Goal: Task Accomplishment & Management: Use online tool/utility

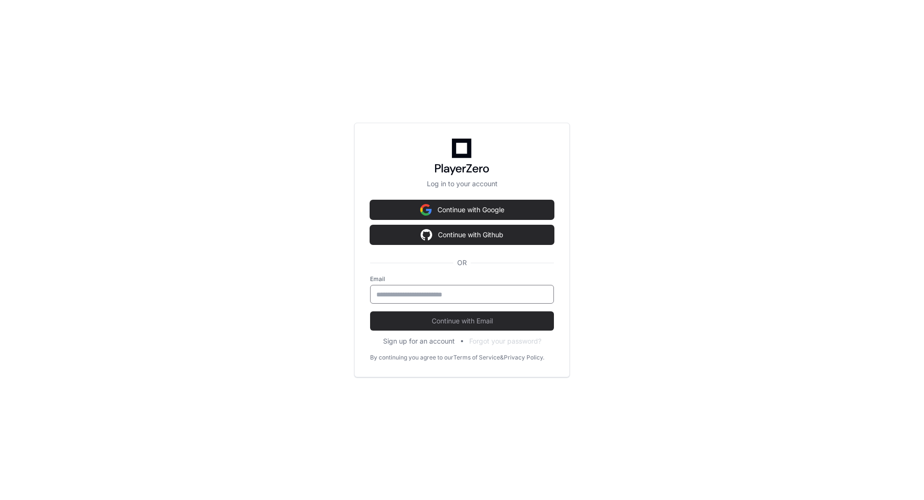
click at [427, 295] on input "email" at bounding box center [461, 295] width 171 height 10
type input "**********"
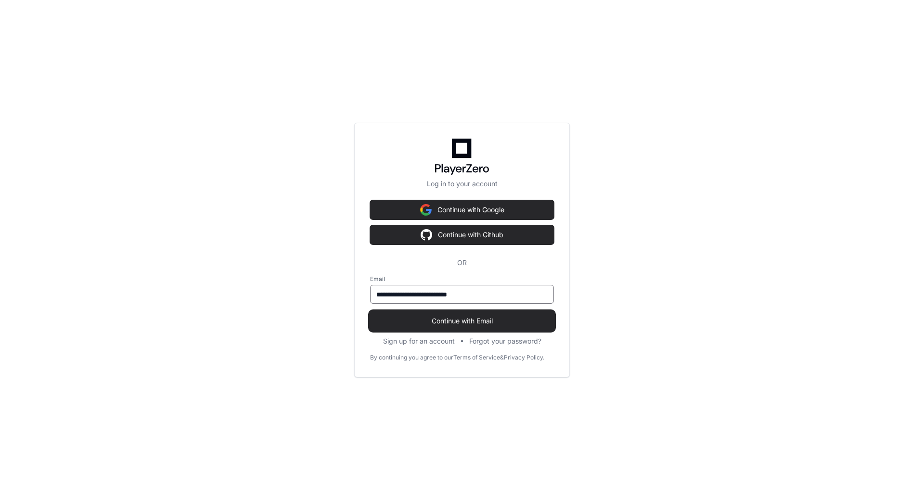
click at [461, 325] on span "Continue with Email" at bounding box center [462, 321] width 184 height 10
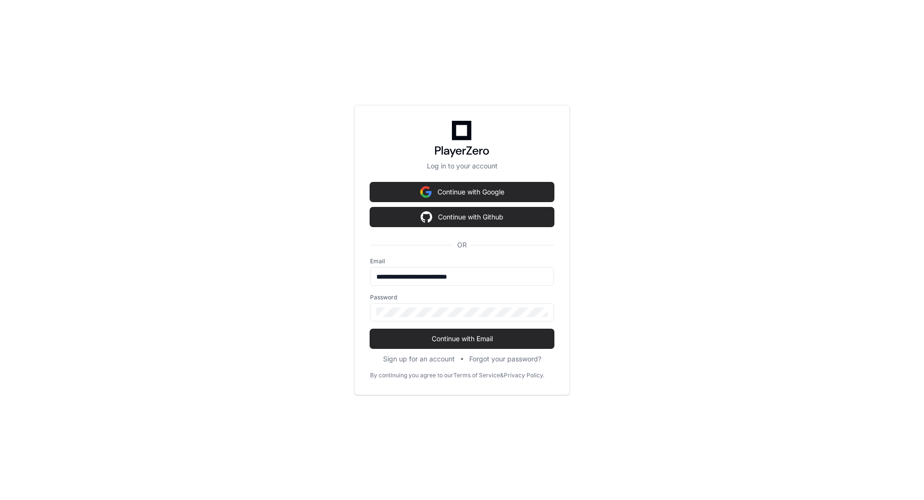
click at [367, 280] on div "**********" at bounding box center [462, 250] width 216 height 290
click at [469, 306] on div at bounding box center [462, 312] width 184 height 18
click at [475, 299] on label "Password" at bounding box center [462, 298] width 184 height 8
click at [430, 346] on button "Continue with Email" at bounding box center [462, 338] width 184 height 19
click at [451, 335] on span "Continue with Email" at bounding box center [462, 339] width 184 height 10
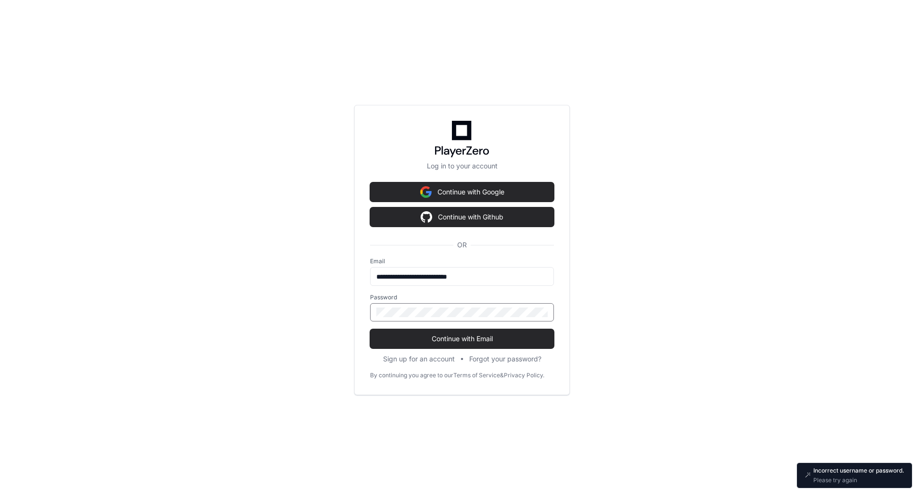
click at [347, 319] on div "**********" at bounding box center [462, 250] width 924 height 500
click at [354, 319] on div "**********" at bounding box center [462, 250] width 924 height 500
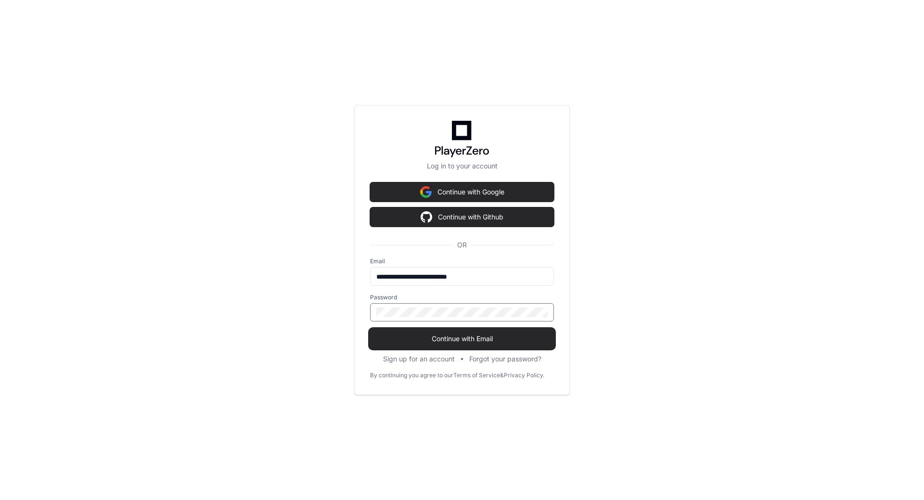
click at [474, 340] on span "Continue with Email" at bounding box center [462, 339] width 184 height 10
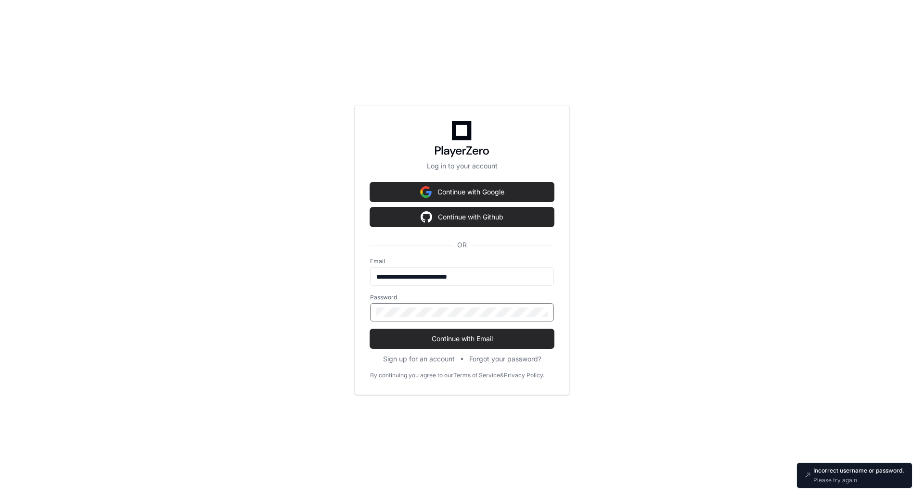
click at [368, 313] on div "**********" at bounding box center [462, 250] width 216 height 290
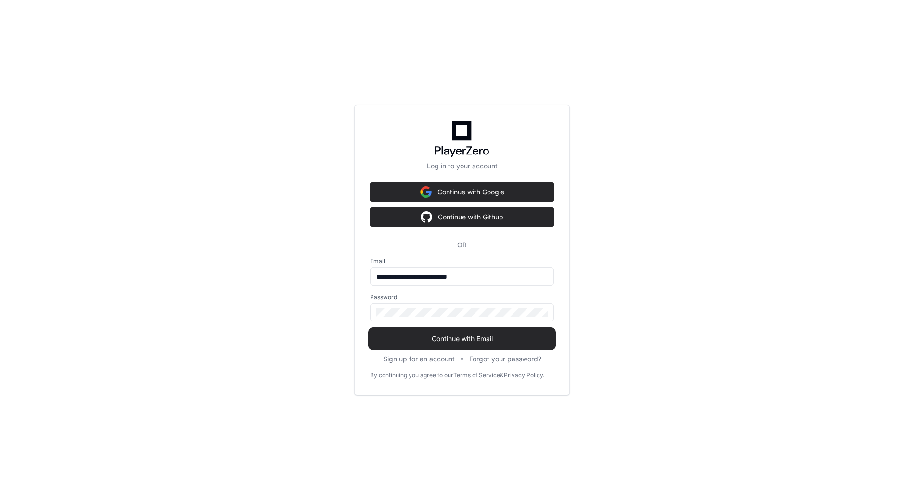
click at [438, 339] on span "Continue with Email" at bounding box center [462, 339] width 184 height 10
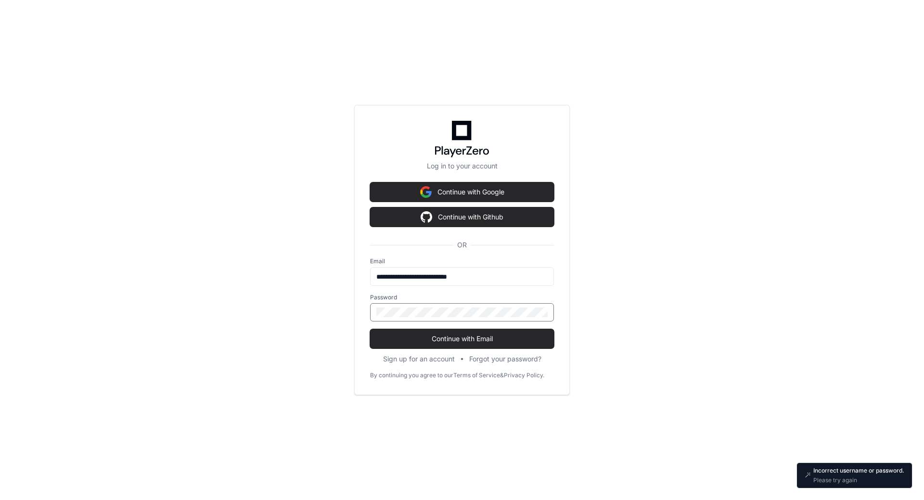
click at [357, 313] on div "**********" at bounding box center [462, 250] width 216 height 290
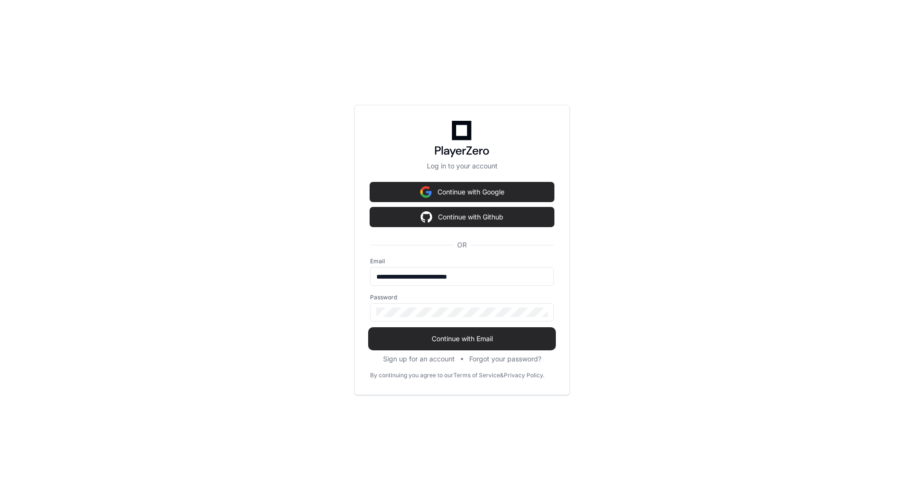
click at [444, 343] on span "Continue with Email" at bounding box center [462, 339] width 184 height 10
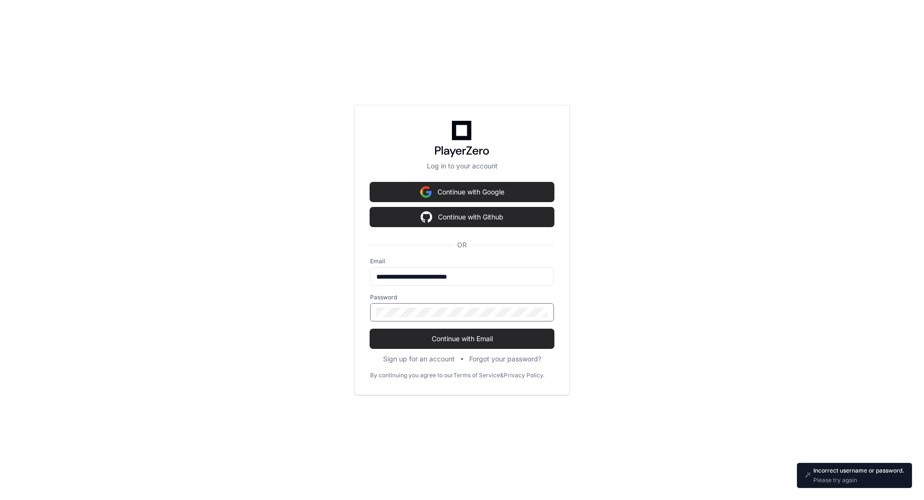
click at [365, 311] on div "**********" at bounding box center [462, 250] width 216 height 290
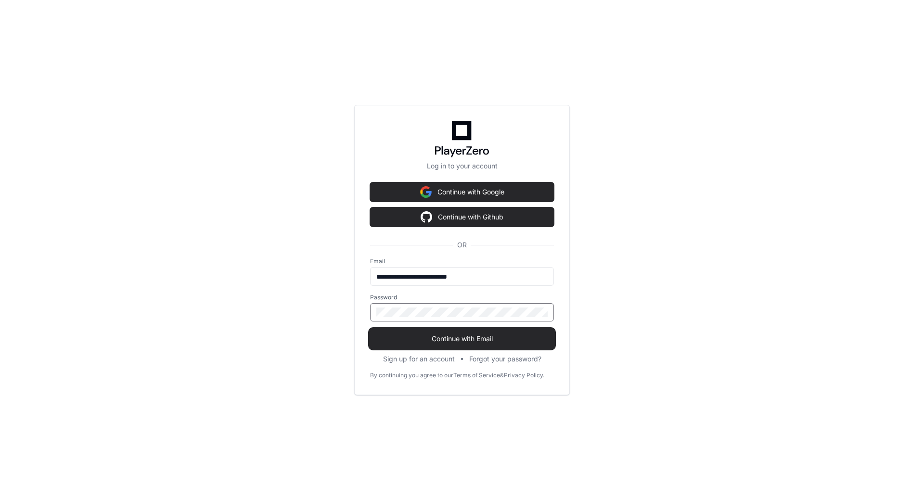
click at [431, 334] on span "Continue with Email" at bounding box center [462, 339] width 184 height 10
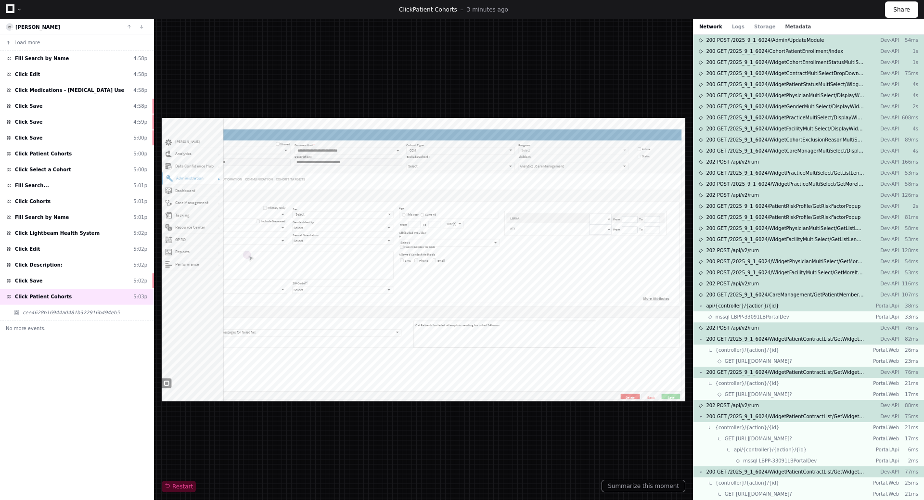
click at [789, 28] on button "Metadata" at bounding box center [798, 26] width 26 height 7
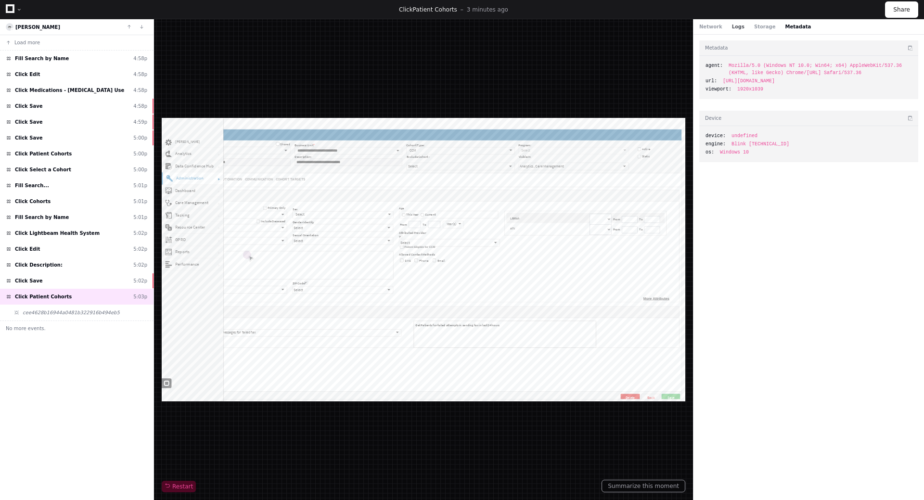
click at [732, 26] on button "Logs" at bounding box center [738, 26] width 13 height 7
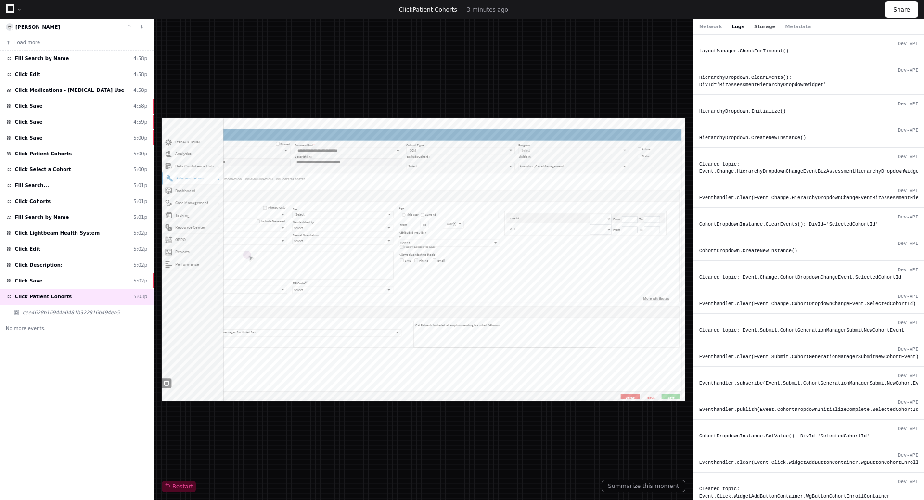
click at [754, 27] on button "Storage" at bounding box center [764, 26] width 21 height 7
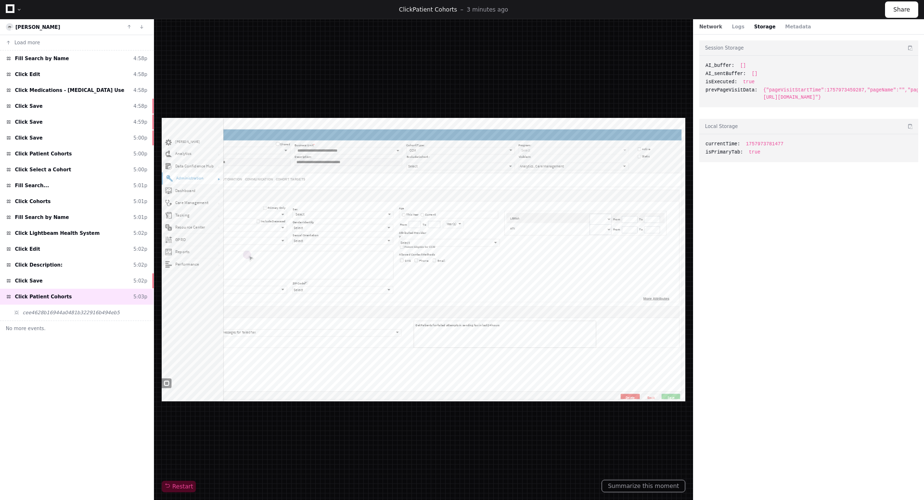
click at [704, 26] on button "Network" at bounding box center [710, 26] width 23 height 7
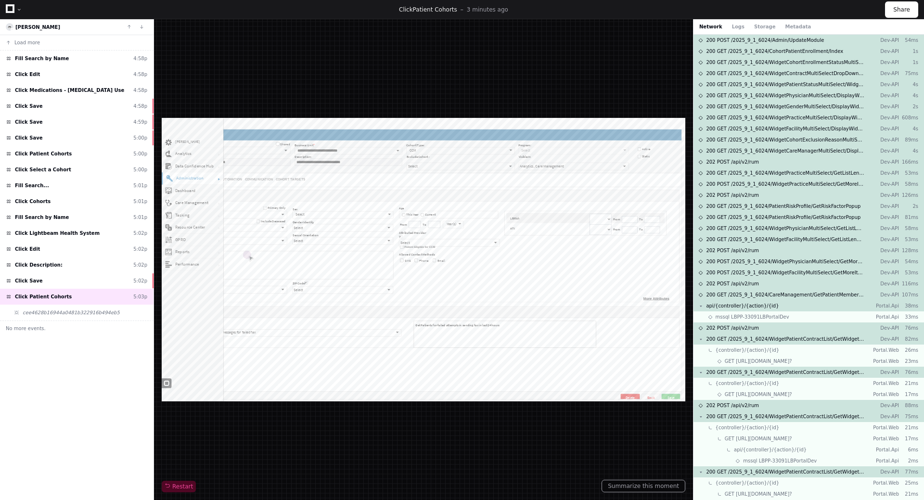
click at [419, 457] on div "Restart" at bounding box center [424, 259] width 524 height 465
click at [176, 486] on span "Restart" at bounding box center [179, 487] width 28 height 8
click at [51, 43] on button "Load more" at bounding box center [77, 42] width 154 height 15
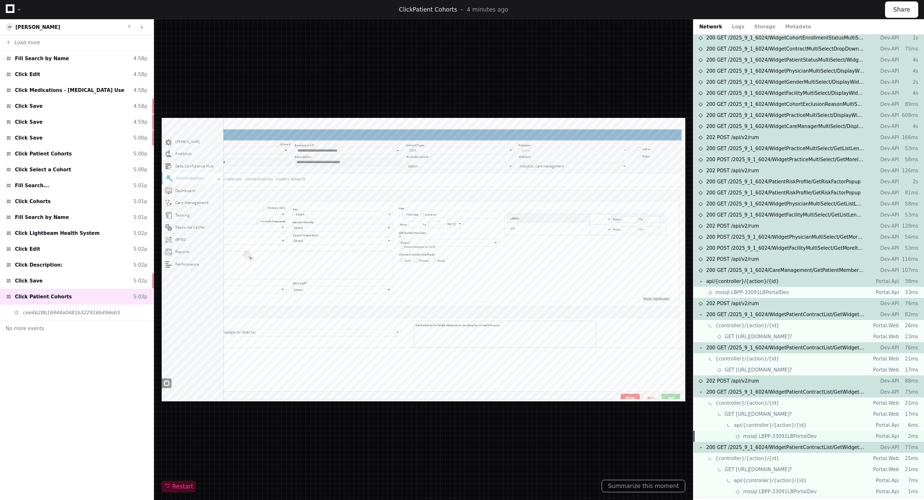
scroll to position [38, 0]
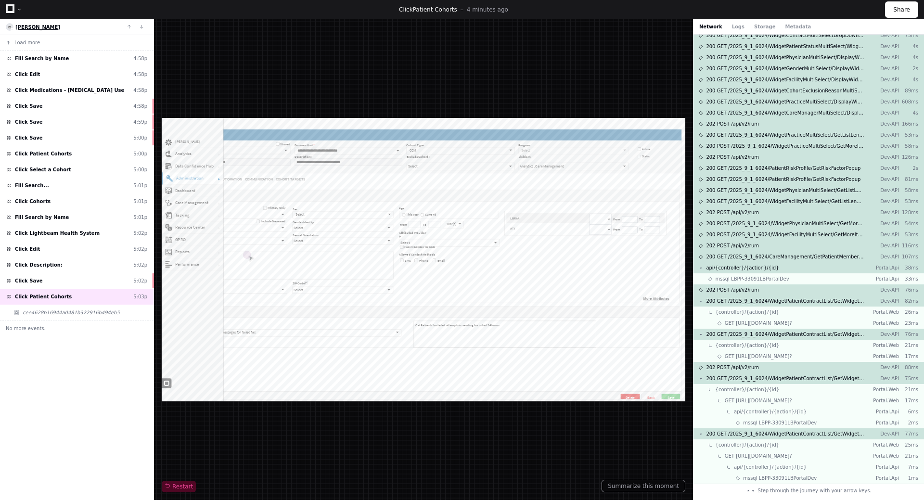
click at [16, 27] on span "[PERSON_NAME]" at bounding box center [37, 27] width 45 height 5
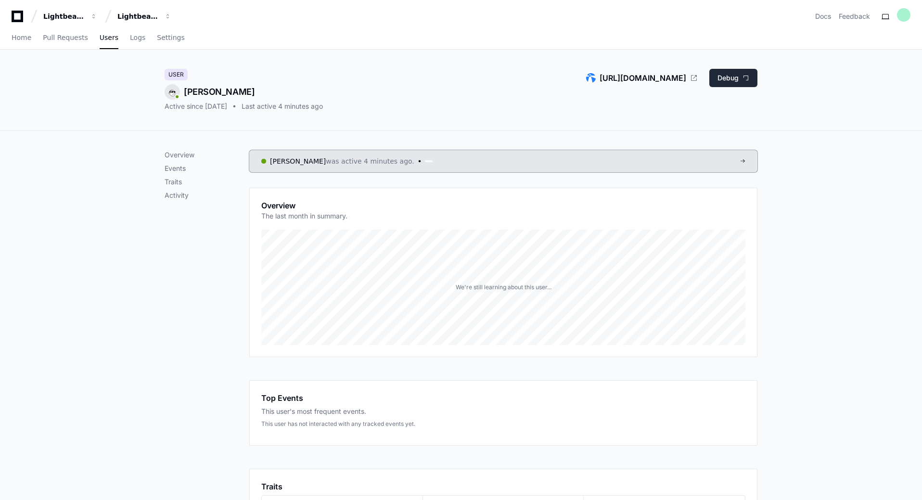
click at [743, 81] on button "Debug" at bounding box center [733, 78] width 48 height 18
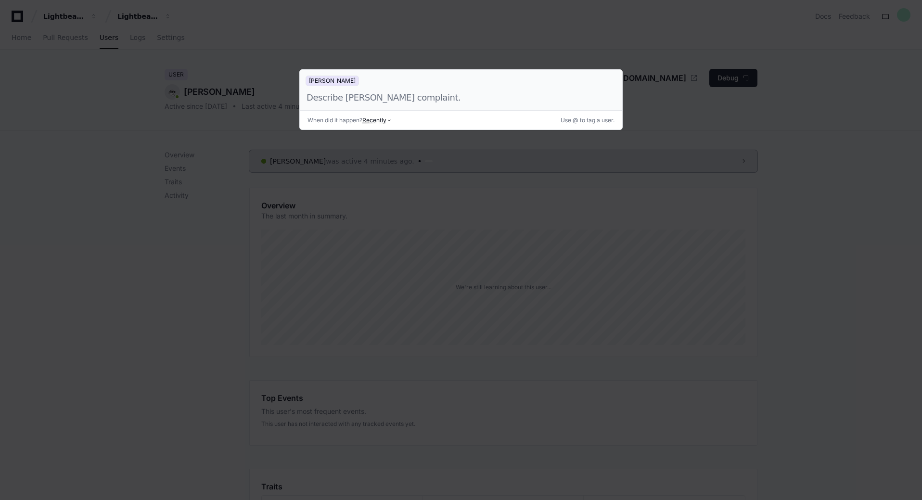
click at [401, 177] on div at bounding box center [461, 250] width 922 height 500
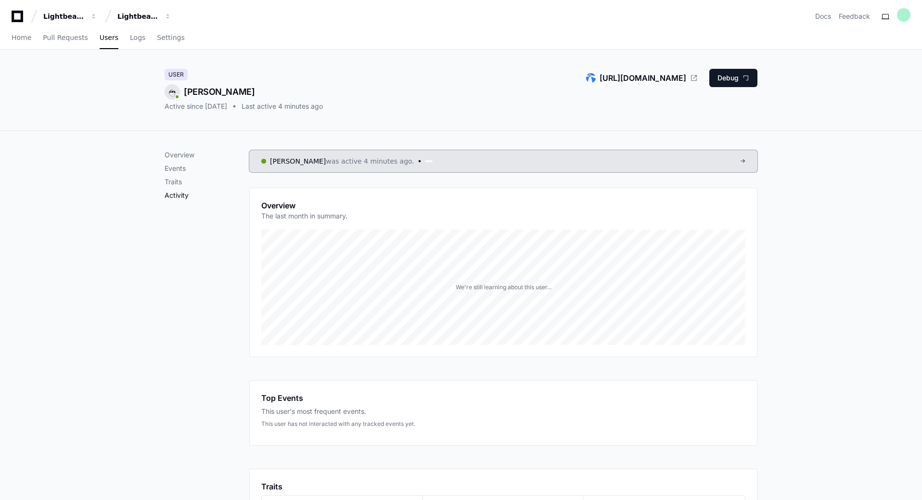
click at [172, 193] on p "Activity" at bounding box center [207, 196] width 85 height 10
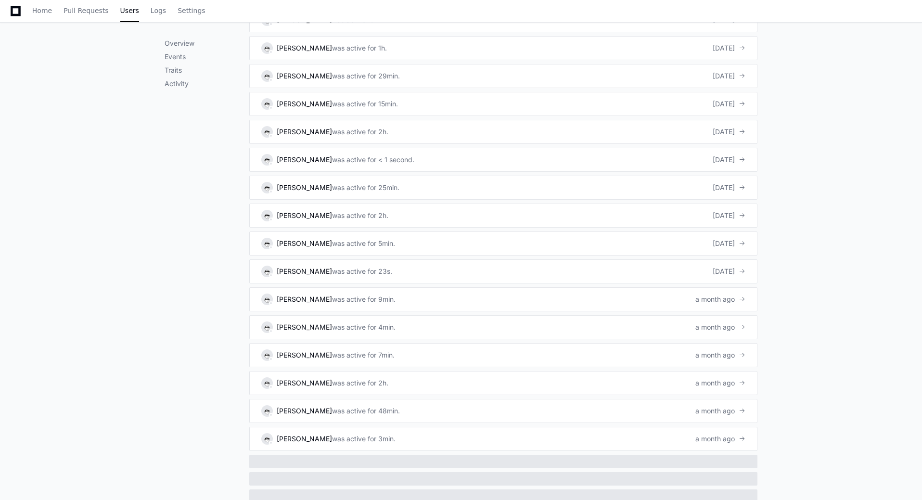
scroll to position [1617, 0]
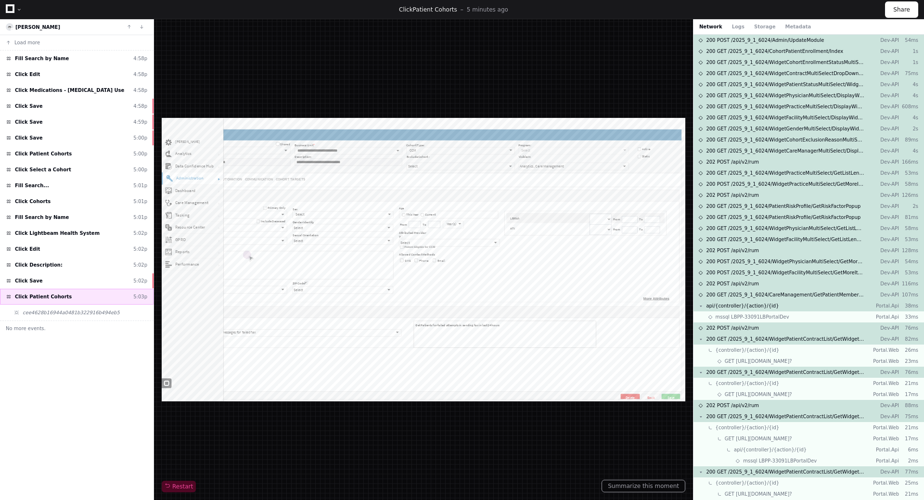
click at [53, 297] on span "Click Patient Cohorts" at bounding box center [43, 296] width 57 height 7
click at [85, 313] on span "cee4628b16944a0481b322916b494eb5" at bounding box center [71, 312] width 97 height 7
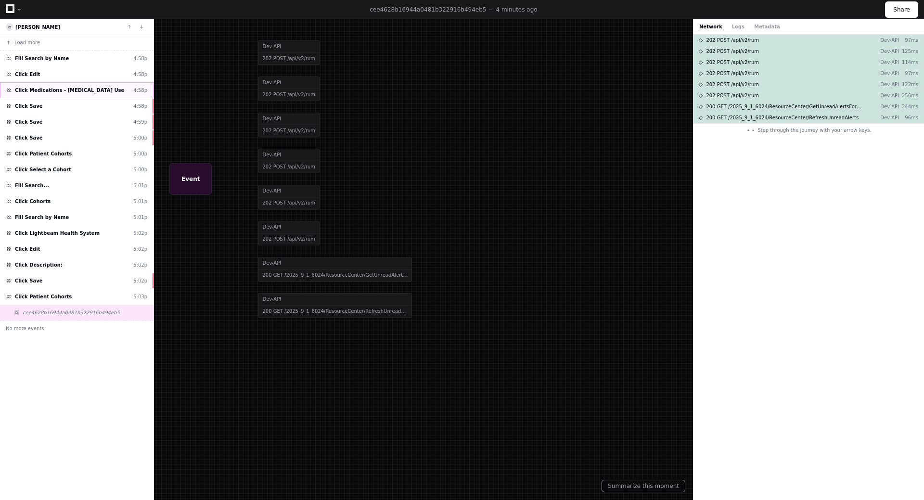
click at [36, 92] on span "Click Medications - [MEDICAL_DATA] Use" at bounding box center [69, 90] width 109 height 7
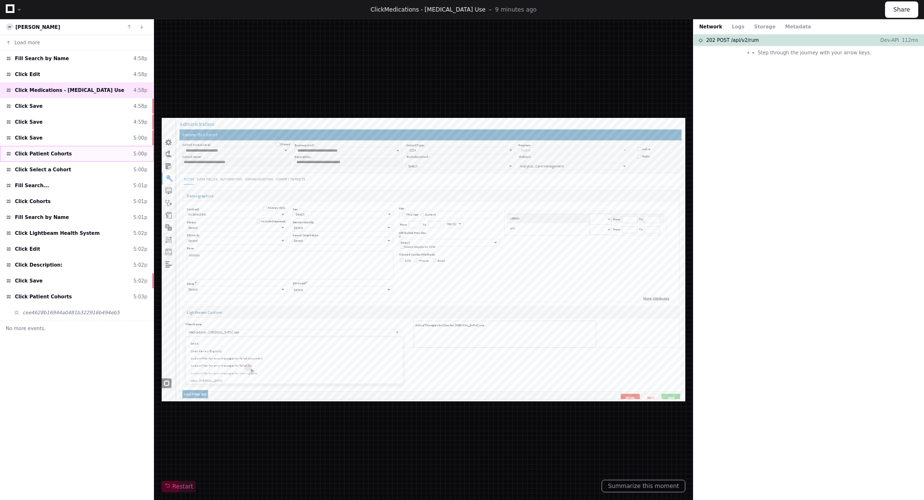
click at [50, 153] on span "Click Patient Cohorts" at bounding box center [43, 153] width 57 height 7
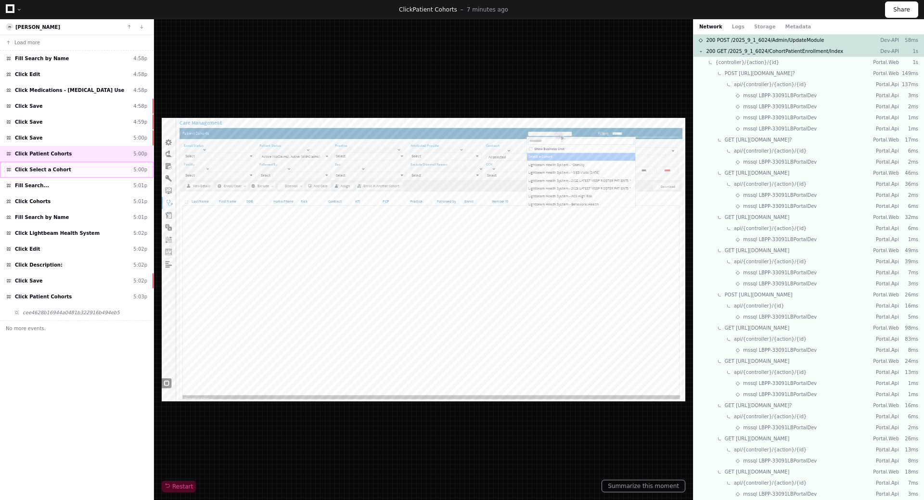
click at [35, 167] on span "Click Select a Cohort" at bounding box center [43, 169] width 56 height 7
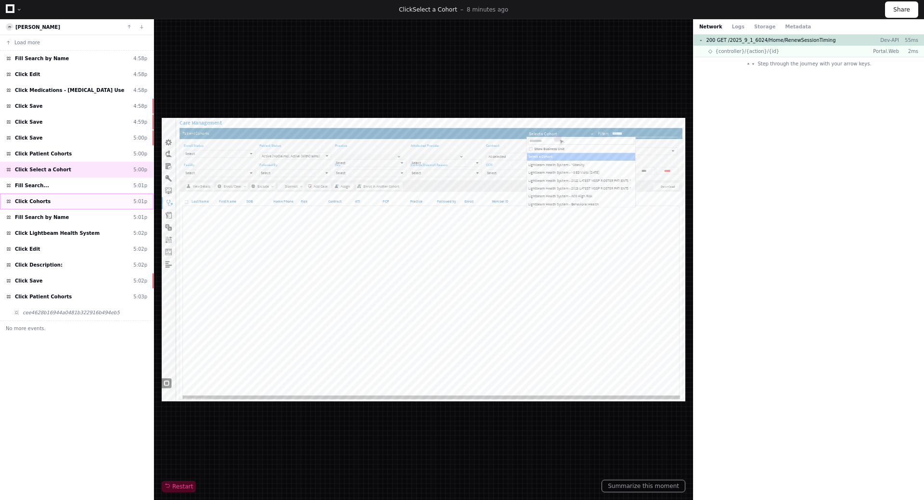
click at [35, 203] on span "Click Cohorts" at bounding box center [33, 201] width 36 height 7
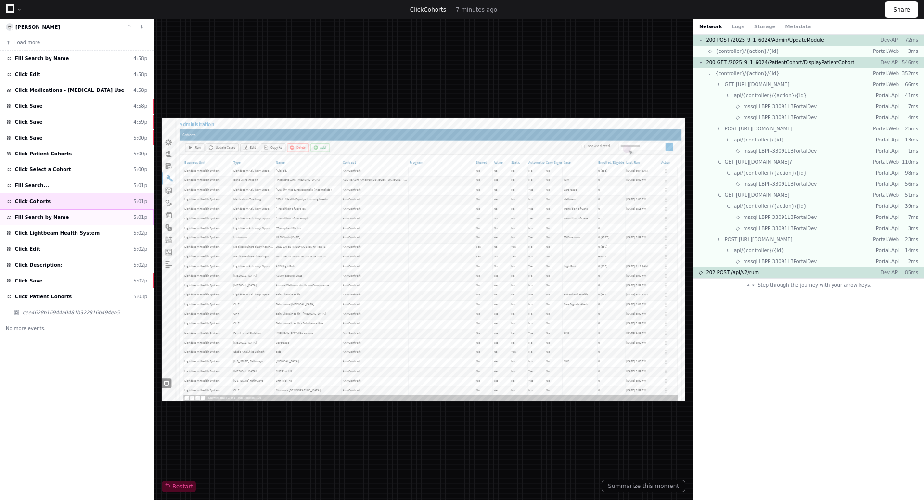
click at [51, 219] on span "Fill Search by Name" at bounding box center [42, 217] width 54 height 7
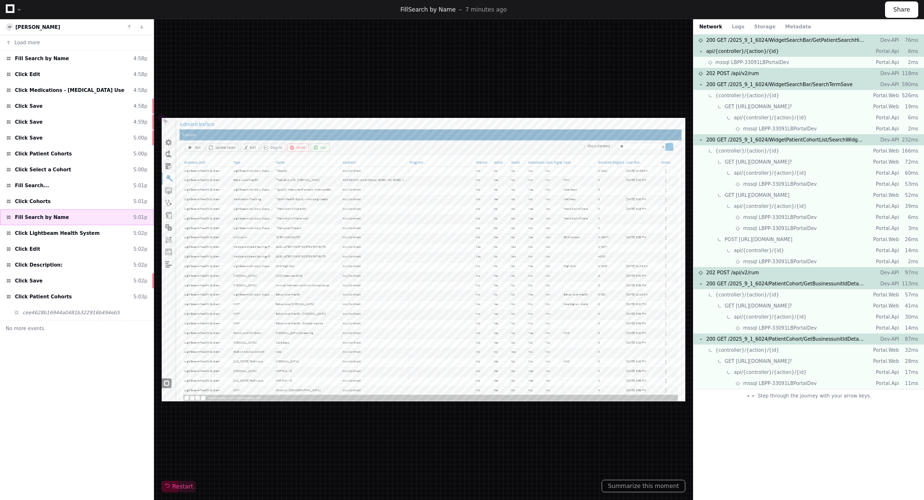
type input "***"
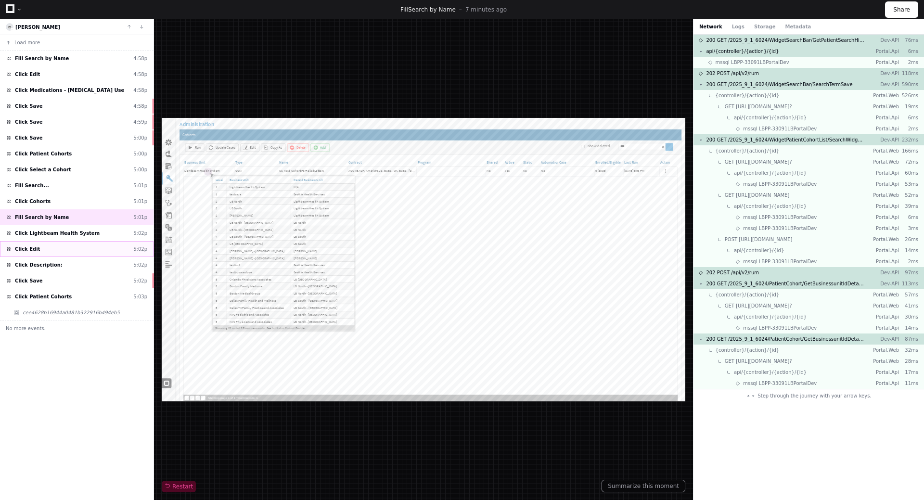
click at [38, 252] on div "Click Edit 5:02p" at bounding box center [77, 249] width 154 height 16
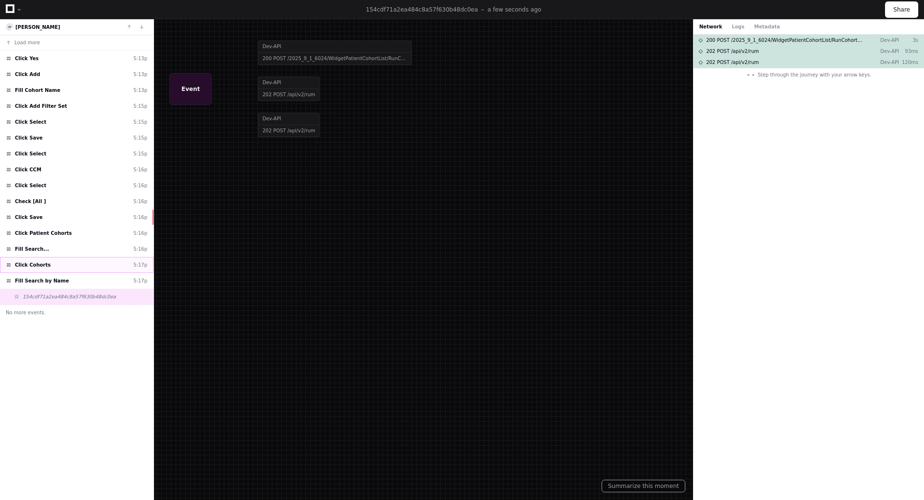
click at [33, 268] on span "Click Cohorts" at bounding box center [33, 264] width 36 height 7
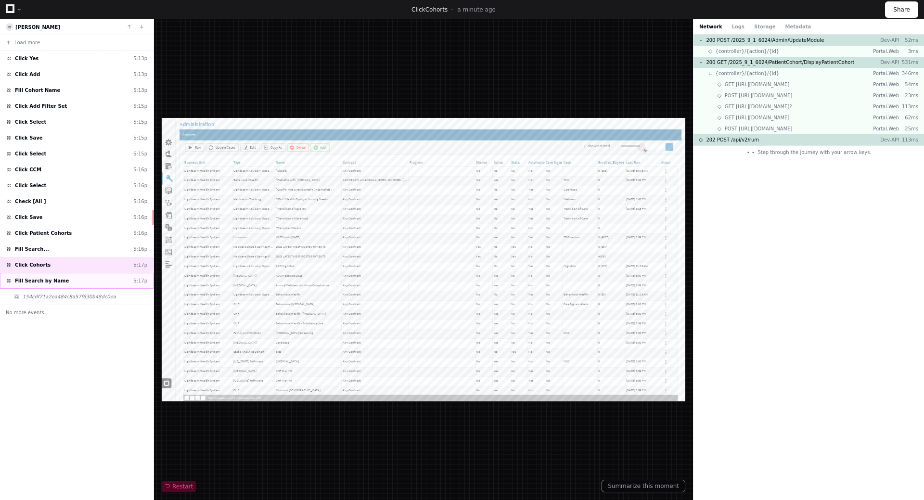
click at [26, 282] on span "Fill Search by Name" at bounding box center [42, 280] width 54 height 7
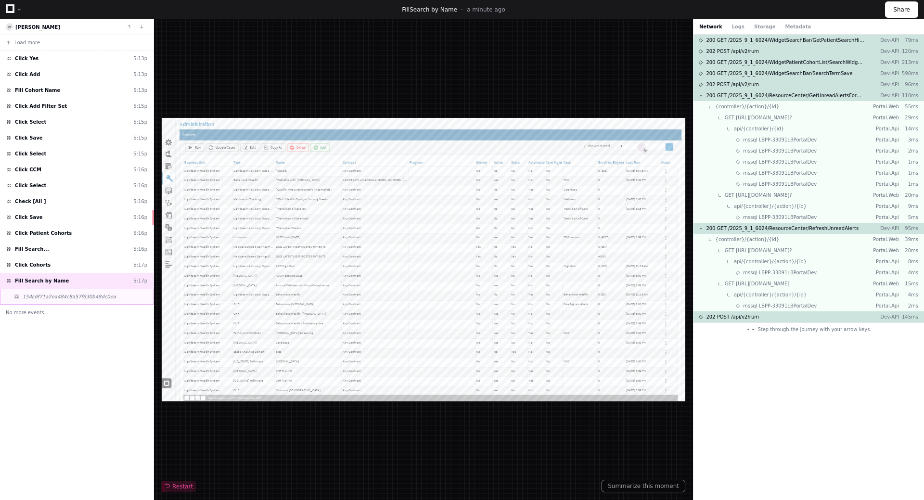
type input "**"
click at [45, 295] on span "154cdf71a2ea484c8a57f630b48dc0ea" at bounding box center [69, 296] width 93 height 7
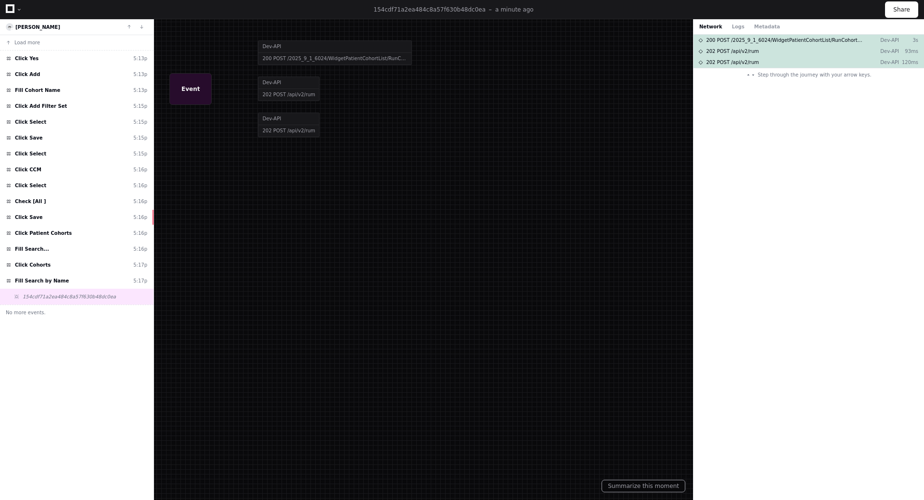
click at [368, 56] on div at bounding box center [462, 250] width 924 height 500
click at [368, 59] on div at bounding box center [462, 250] width 924 height 500
click at [304, 61] on div at bounding box center [462, 250] width 924 height 500
click at [351, 56] on div at bounding box center [462, 250] width 924 height 500
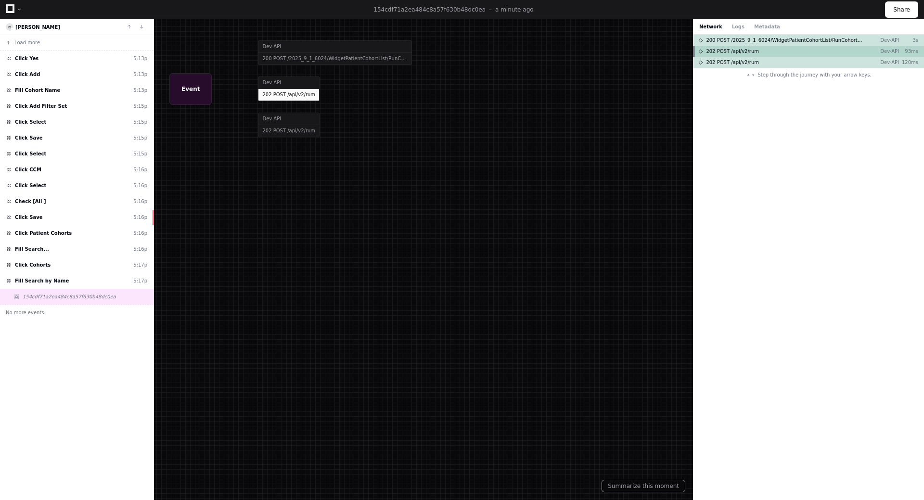
click at [730, 52] on span "202 POST /api/v2/rum" at bounding box center [732, 51] width 53 height 7
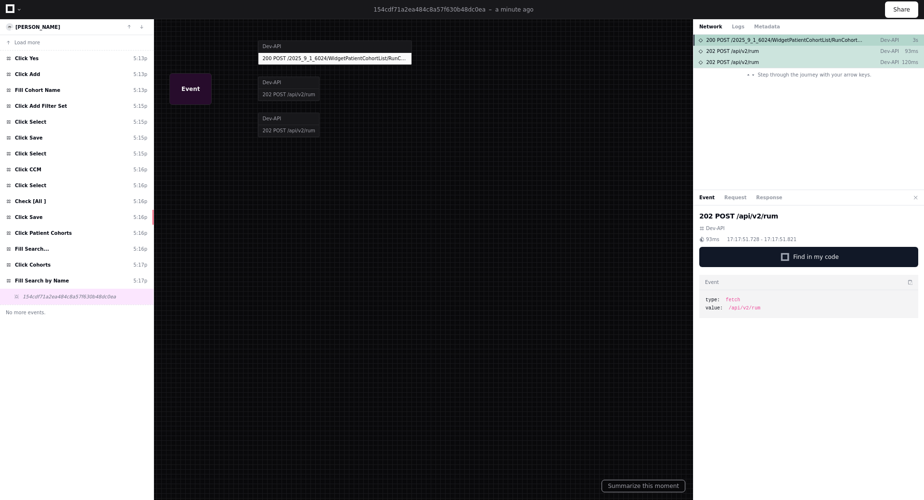
click at [771, 40] on span "200 POST /2025_9_1_6024/WidgetPatientCohortList/RunCohortFilter" at bounding box center [785, 40] width 158 height 7
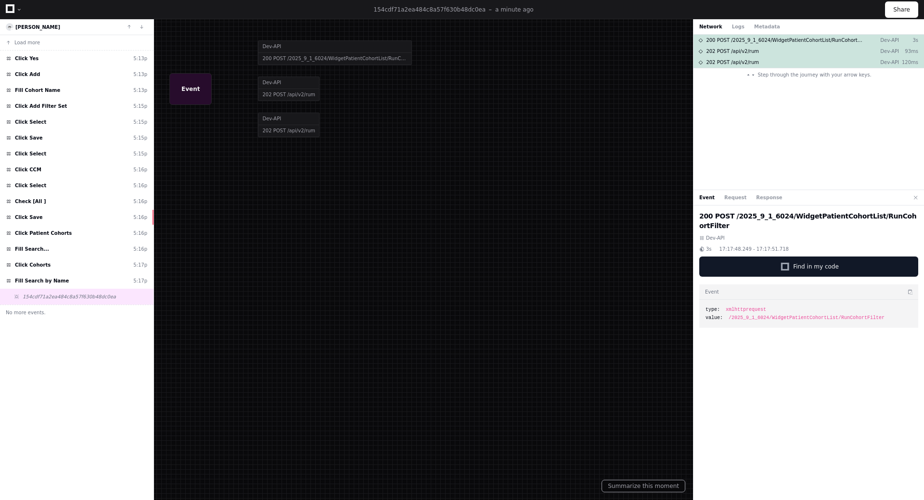
click at [742, 314] on span "/2025_9_1_6024/WidgetPatientCohortList/RunCohortFilter" at bounding box center [807, 317] width 156 height 7
click at [743, 314] on div "type: xmlhttprequest value: /2025_9_1_6024/WidgetPatientCohortList/RunCohortFil…" at bounding box center [808, 314] width 219 height 28
click at [769, 77] on span "Step through the journey with your arrow keys." at bounding box center [814, 74] width 114 height 7
click at [733, 195] on button "Request" at bounding box center [735, 197] width 22 height 7
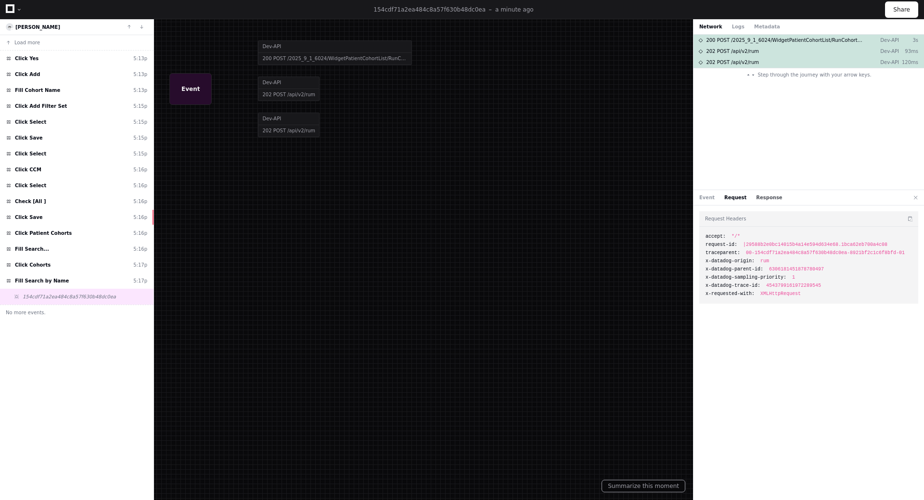
click at [756, 195] on button "Response" at bounding box center [769, 197] width 26 height 7
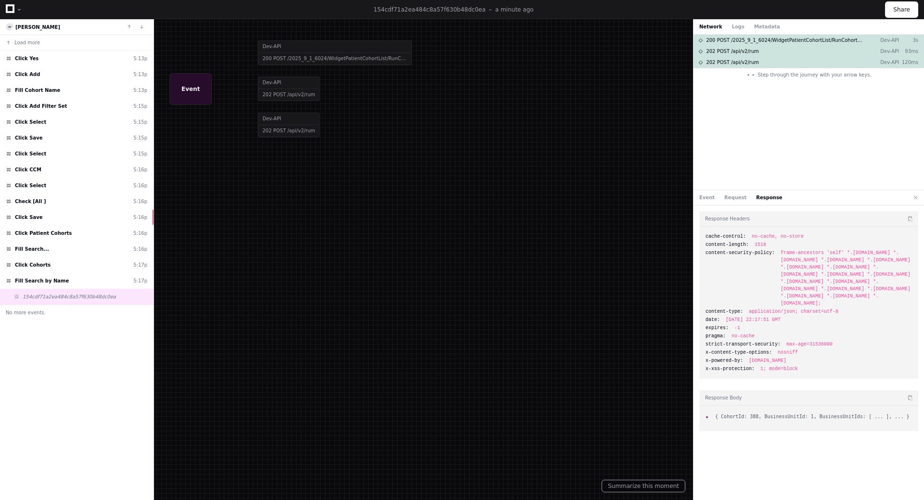
click at [709, 415] on span ":" at bounding box center [708, 416] width 7 height 5
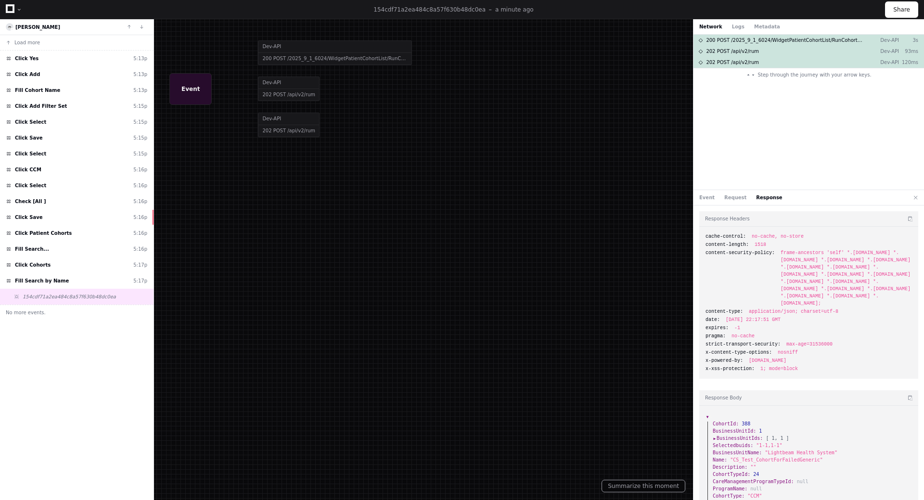
click at [708, 417] on span ":" at bounding box center [708, 416] width 7 height 5
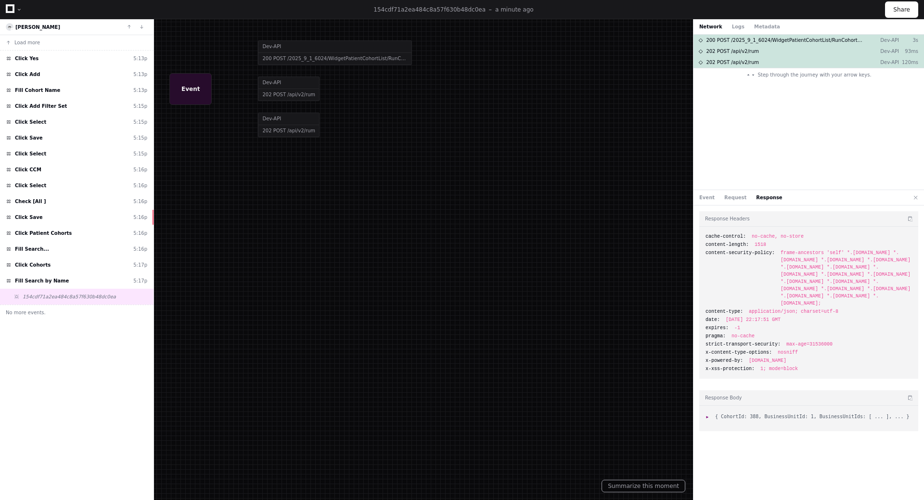
click at [708, 417] on span ":" at bounding box center [708, 416] width 7 height 5
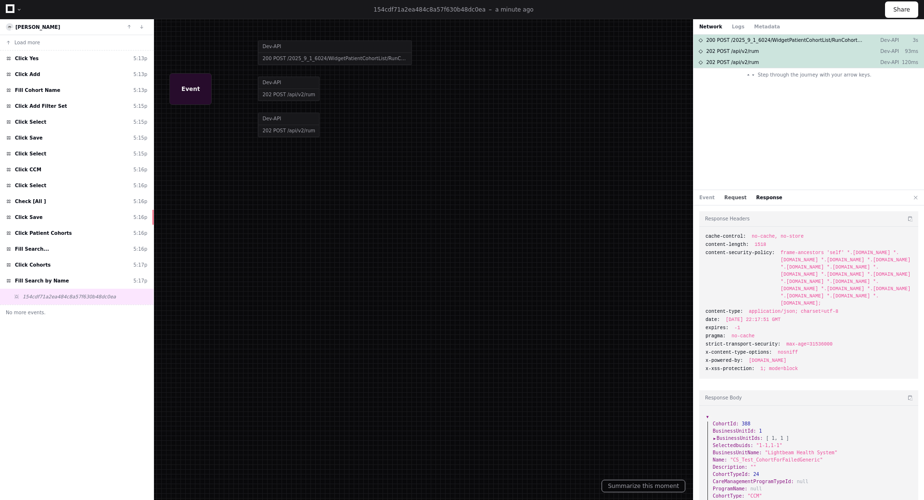
click at [726, 196] on button "Request" at bounding box center [735, 197] width 22 height 7
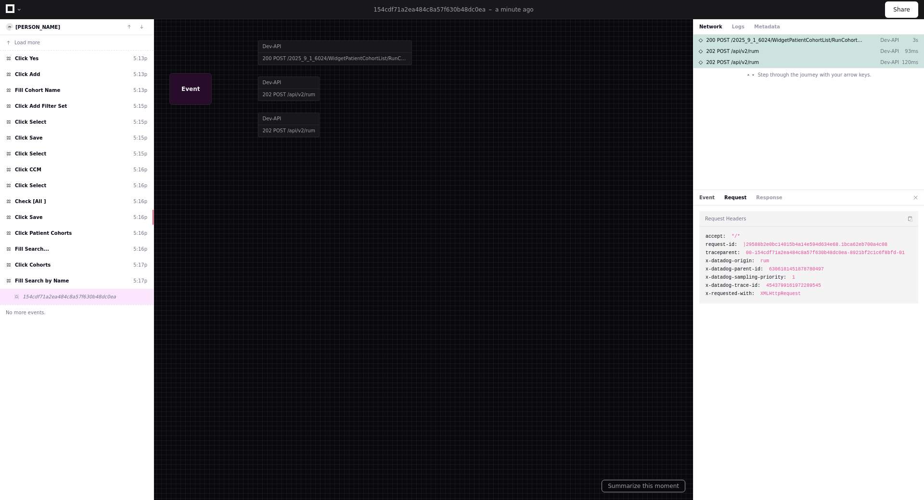
click at [705, 196] on button "Event" at bounding box center [706, 197] width 15 height 7
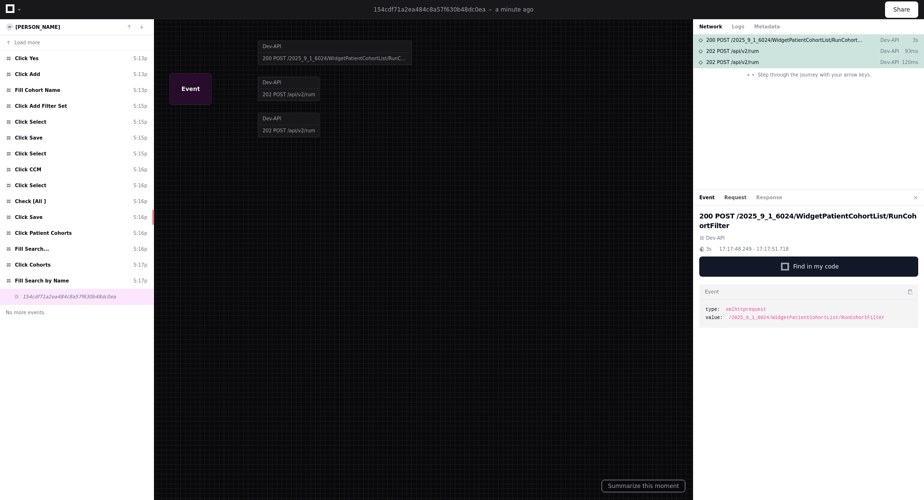
click at [734, 198] on button "Request" at bounding box center [735, 197] width 22 height 7
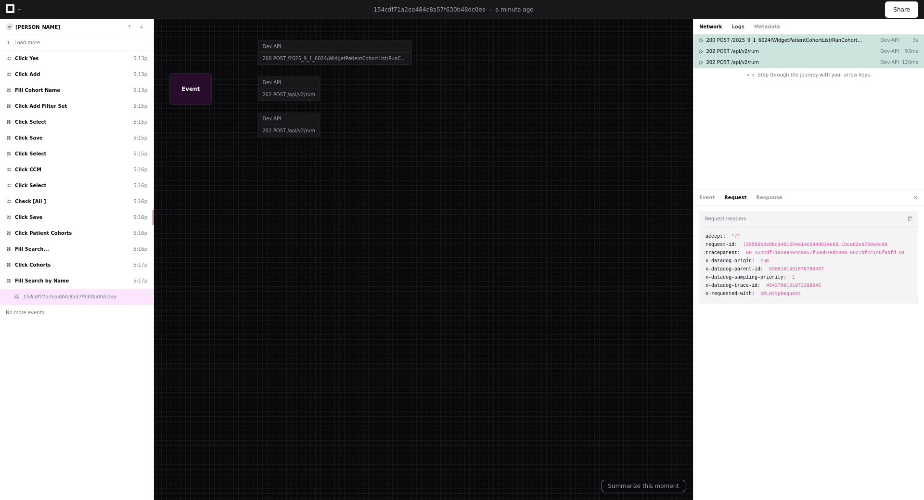
click at [735, 27] on button "Logs" at bounding box center [738, 26] width 13 height 7
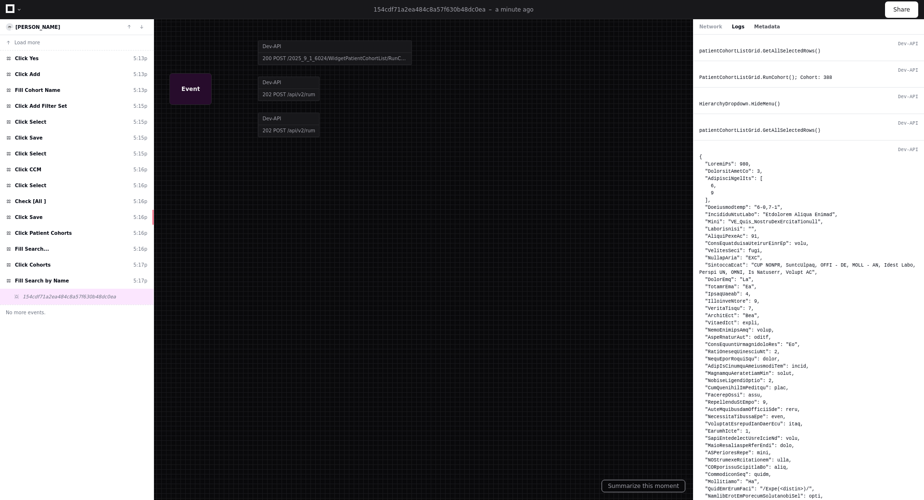
click at [759, 27] on button "Metadata" at bounding box center [767, 26] width 26 height 7
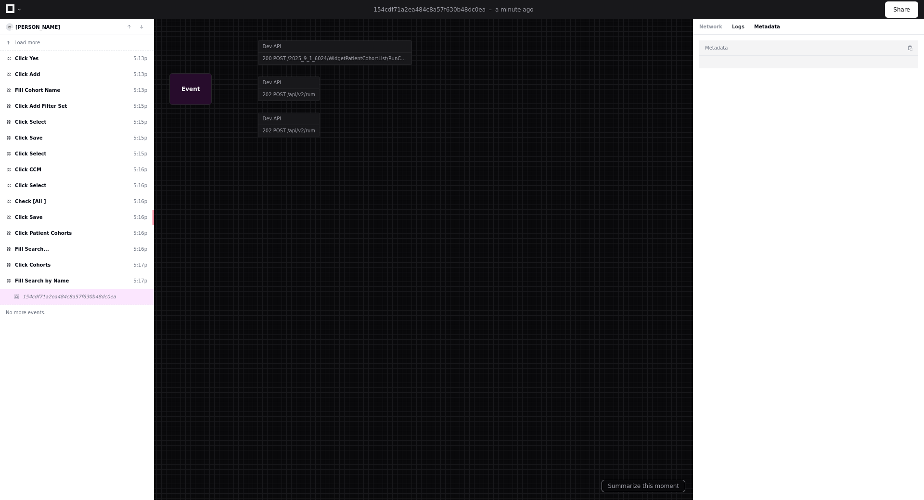
click at [732, 28] on button "Logs" at bounding box center [738, 26] width 13 height 7
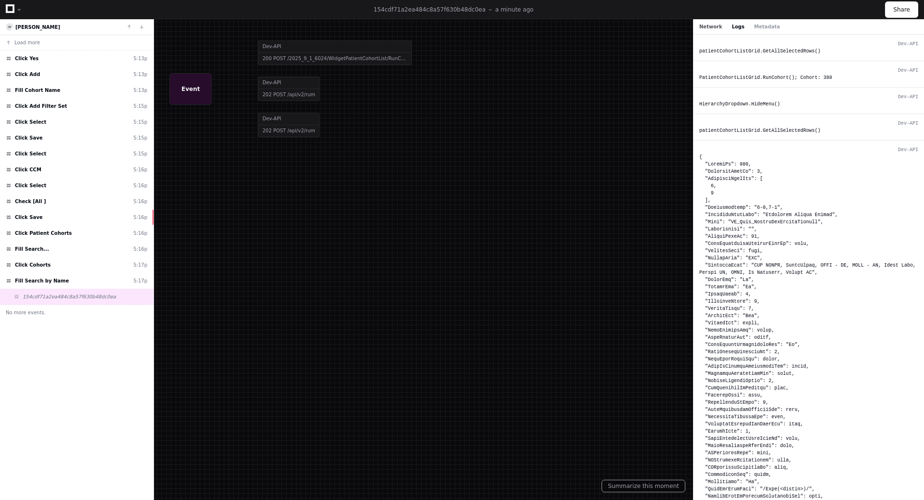
click at [718, 27] on button "Network" at bounding box center [710, 26] width 23 height 7
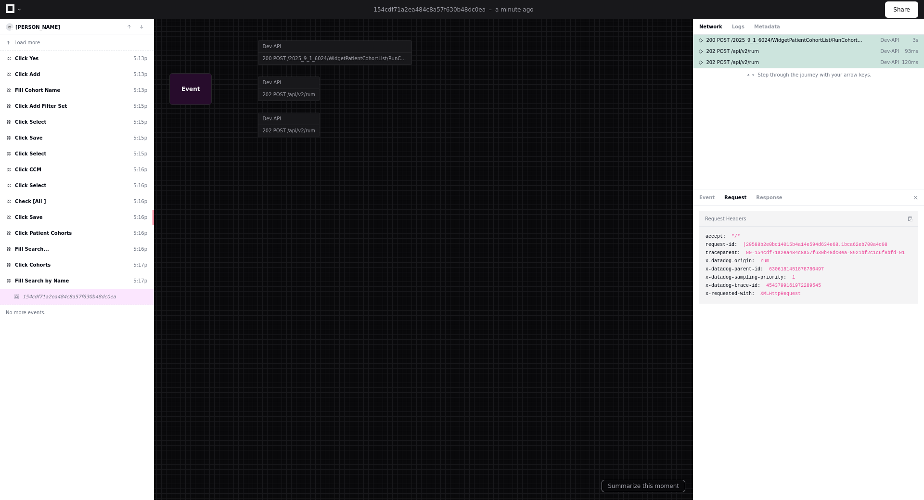
click at [301, 55] on div at bounding box center [462, 250] width 924 height 500
click at [366, 65] on div at bounding box center [462, 250] width 924 height 500
click at [266, 99] on div at bounding box center [462, 250] width 924 height 500
click at [288, 98] on div at bounding box center [462, 250] width 924 height 500
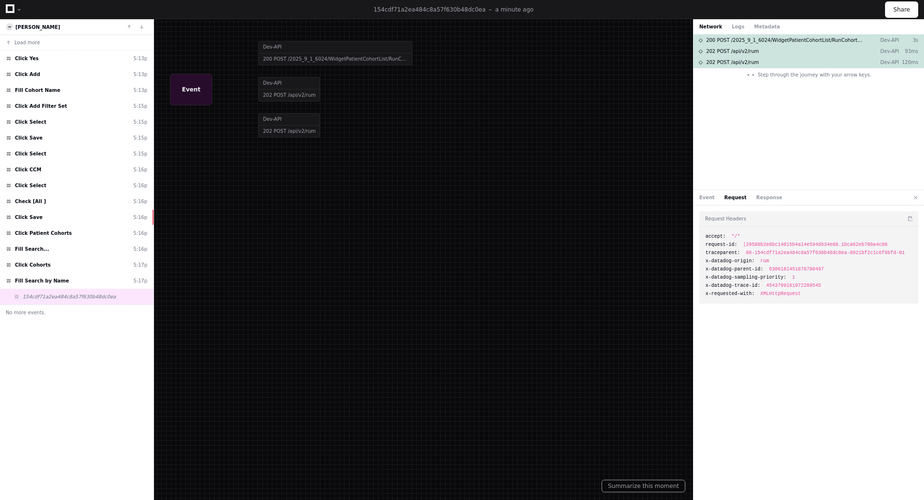
click at [275, 140] on div at bounding box center [462, 250] width 924 height 500
click at [278, 132] on div at bounding box center [462, 250] width 924 height 500
click at [300, 65] on div at bounding box center [462, 250] width 924 height 500
click at [312, 61] on div at bounding box center [462, 250] width 924 height 500
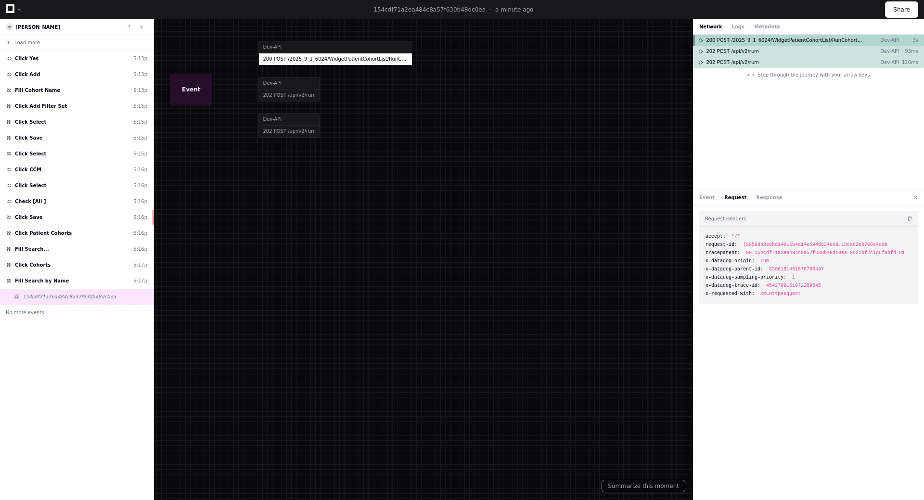
click at [762, 40] on span "200 POST /2025_9_1_6024/WidgetPatientCohortList/RunCohortFilter" at bounding box center [785, 40] width 158 height 7
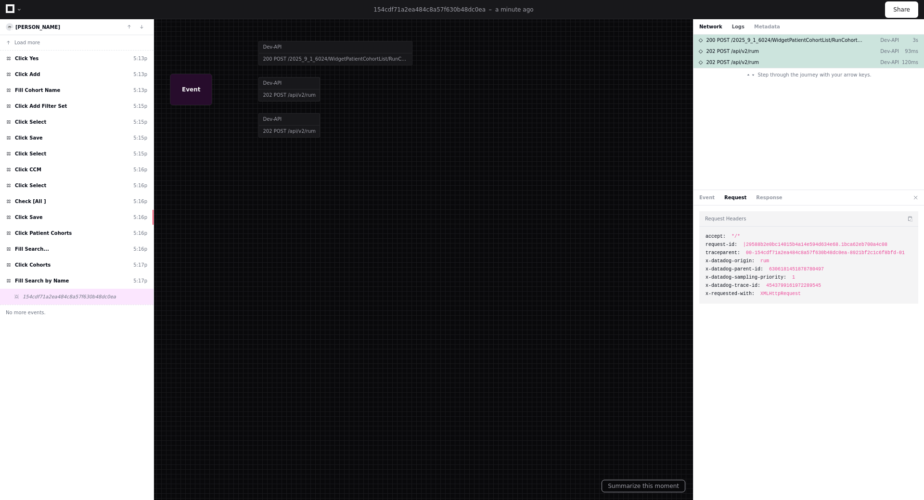
click at [735, 25] on button "Logs" at bounding box center [738, 26] width 13 height 7
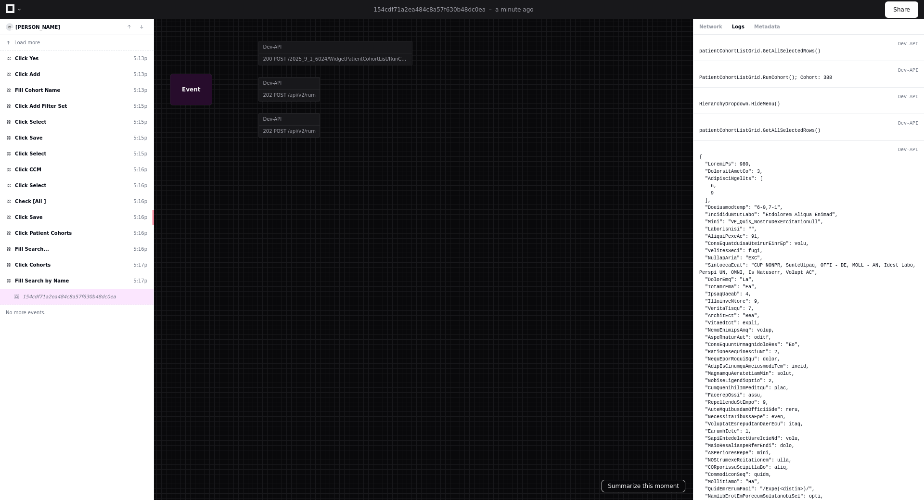
click at [649, 485] on button "Summarize this moment" at bounding box center [644, 486] width 84 height 13
